Goal: Task Accomplishment & Management: Use online tool/utility

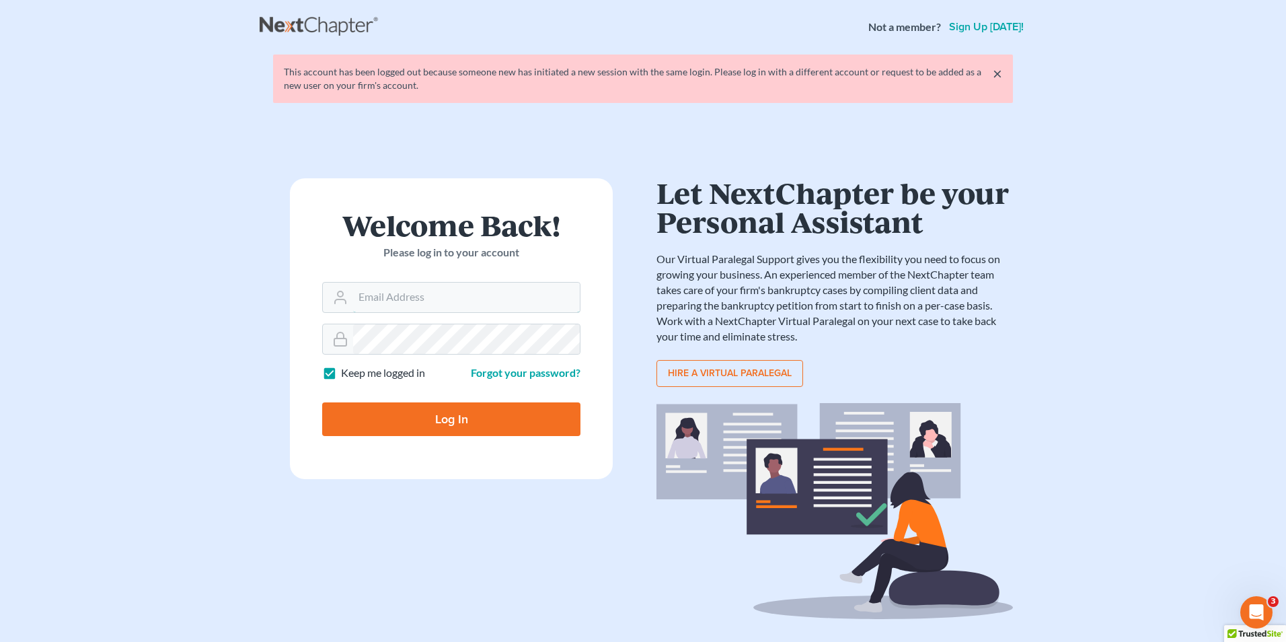
type input "[EMAIL_ADDRESS][DOMAIN_NAME]"
click at [405, 426] on input "Log In" at bounding box center [451, 419] width 258 height 34
type input "Thinking..."
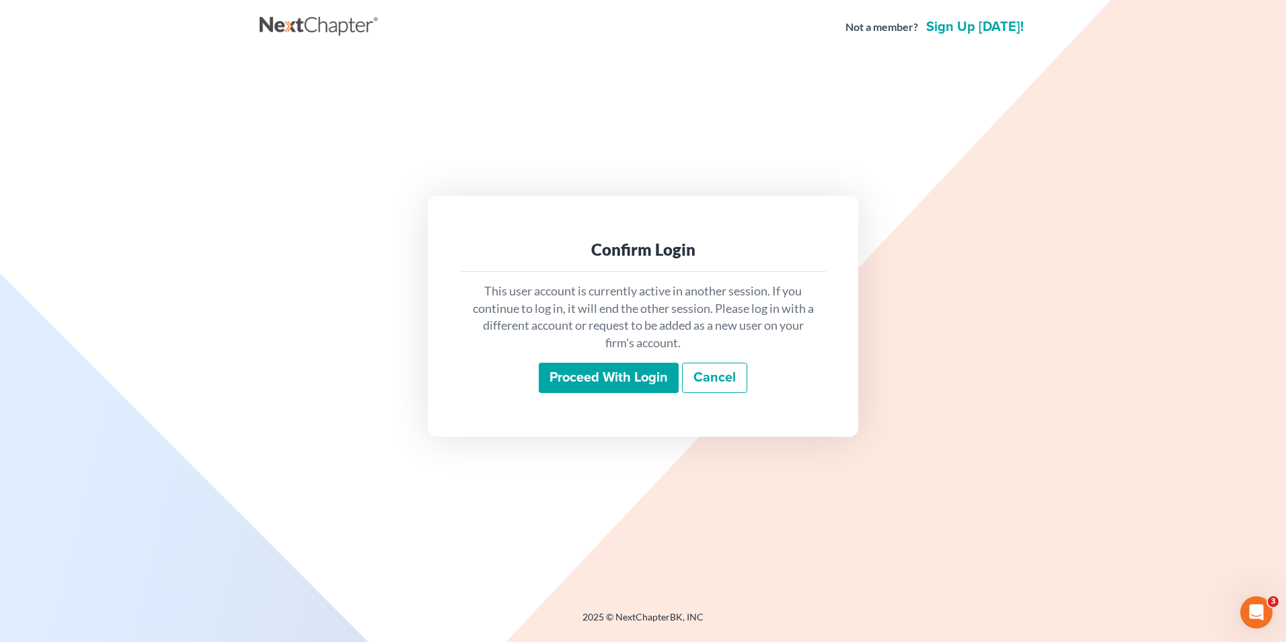
click at [578, 373] on input "Proceed with login" at bounding box center [609, 378] width 140 height 31
